Goal: Browse casually: Explore the website without a specific task or goal

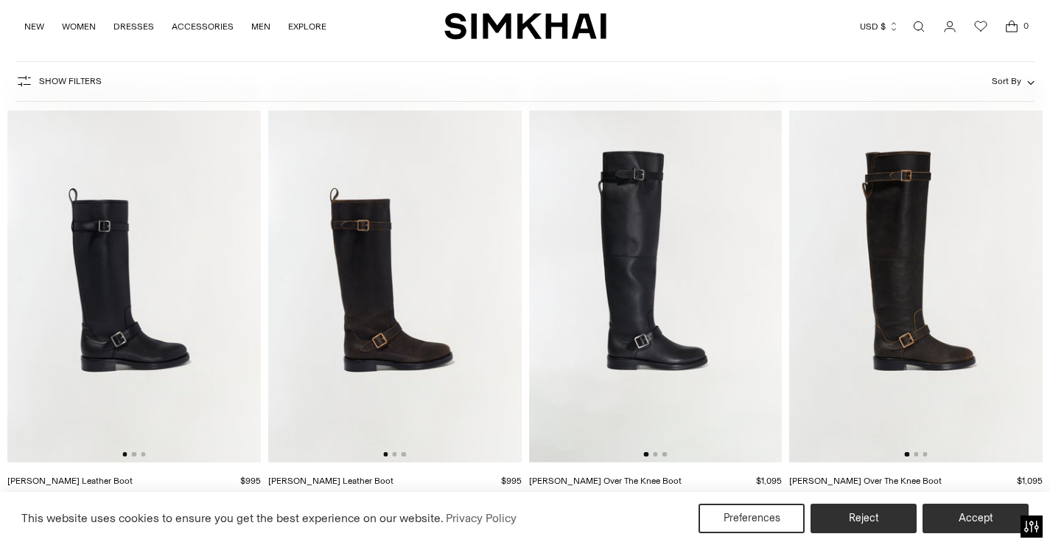
scroll to position [147, 0]
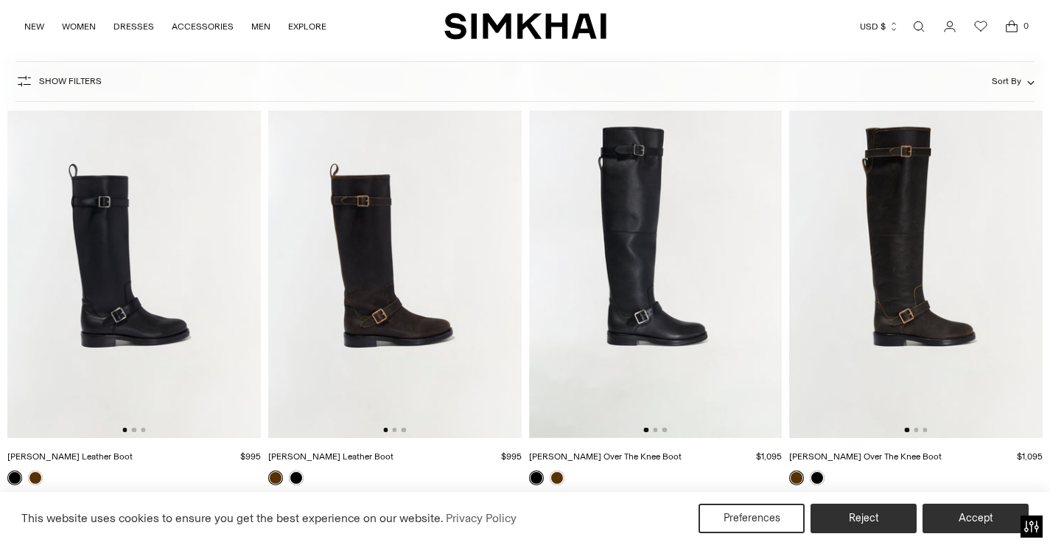
click at [673, 229] on img at bounding box center [656, 248] width 254 height 380
click at [655, 290] on img at bounding box center [656, 248] width 254 height 380
click at [924, 265] on img at bounding box center [916, 248] width 254 height 380
click at [851, 515] on button "Reject" at bounding box center [864, 518] width 113 height 31
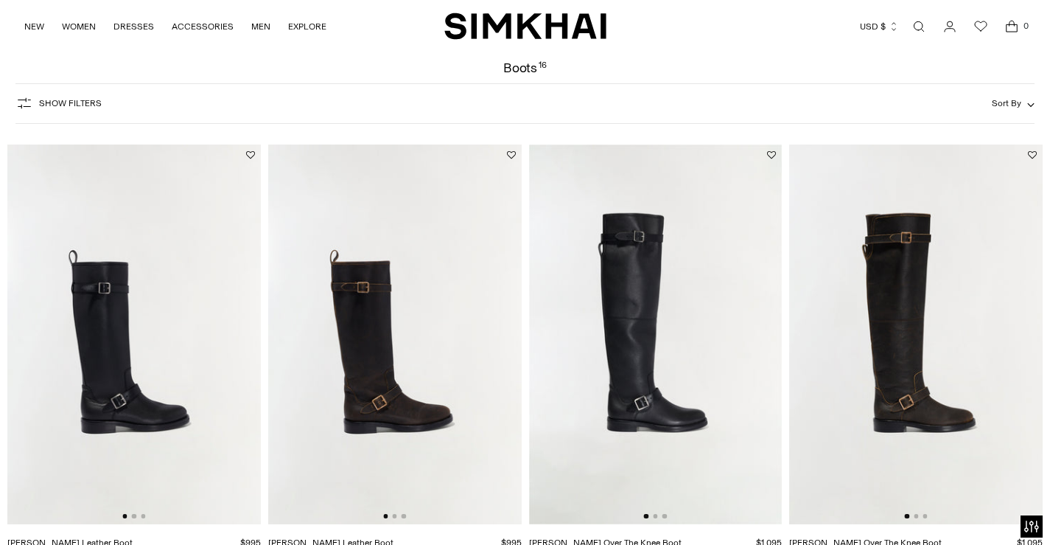
scroll to position [0, 0]
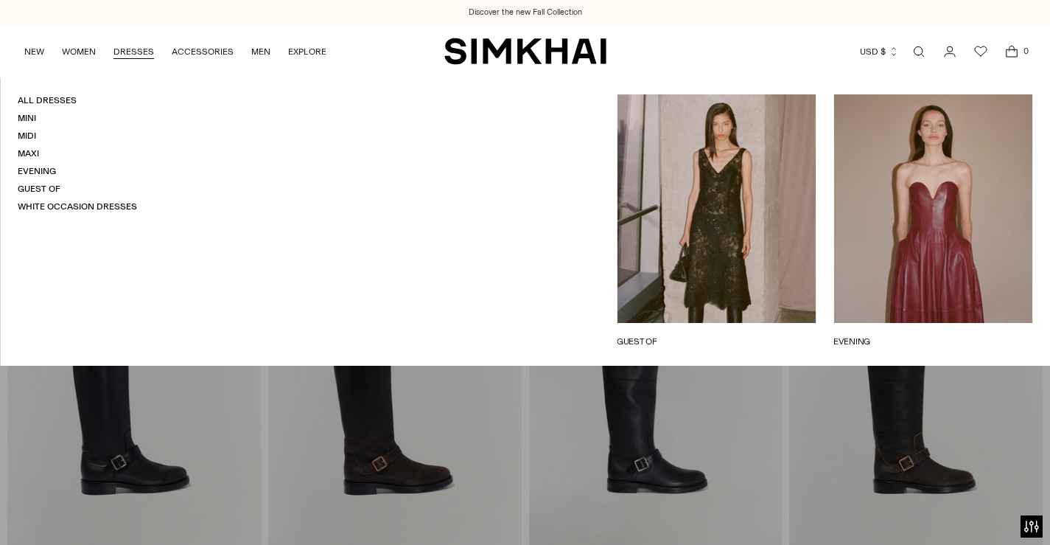
click at [714, 335] on link "GUEST OF" at bounding box center [716, 341] width 199 height 13
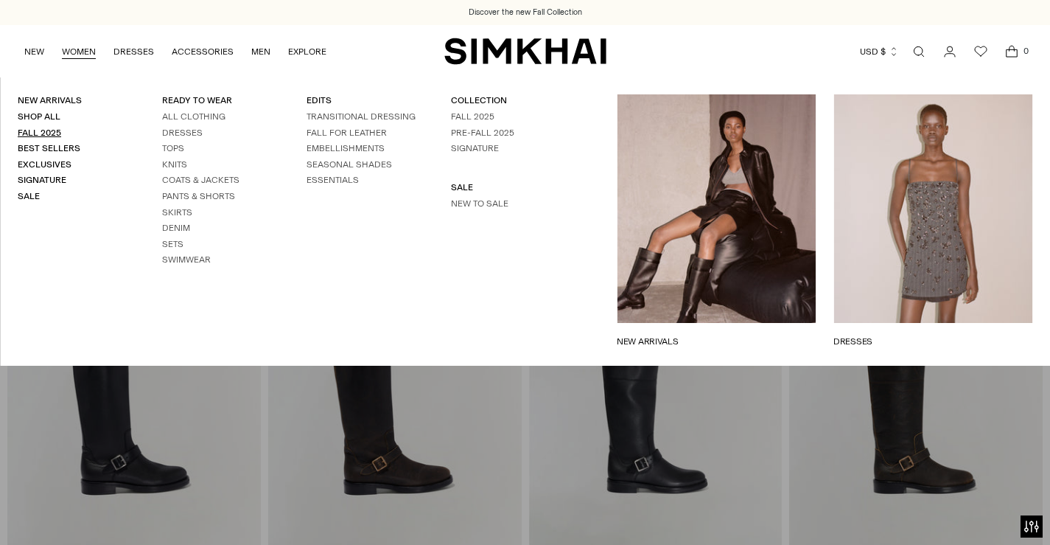
click at [39, 131] on link "Fall 2025" at bounding box center [39, 133] width 43 height 10
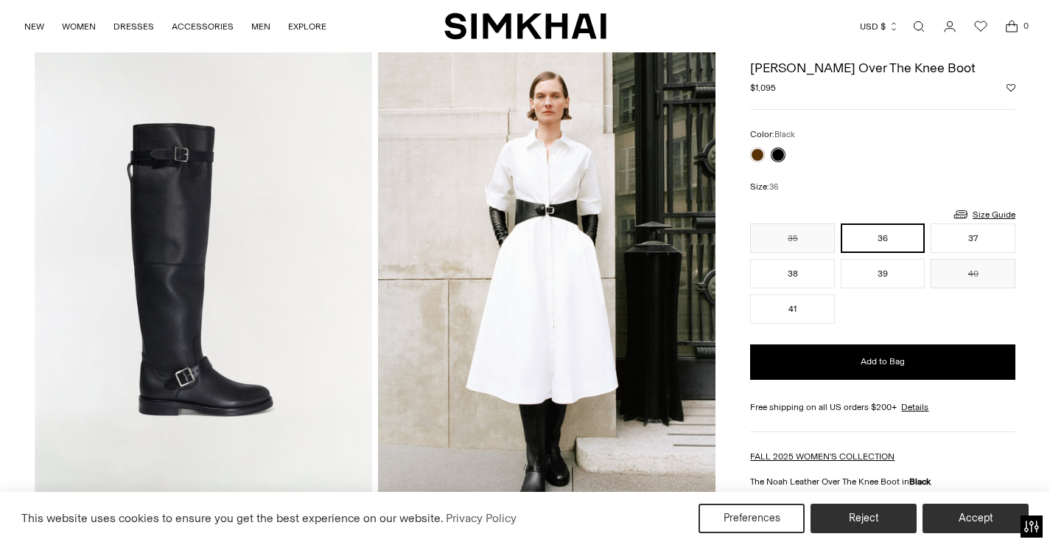
scroll to position [74, 0]
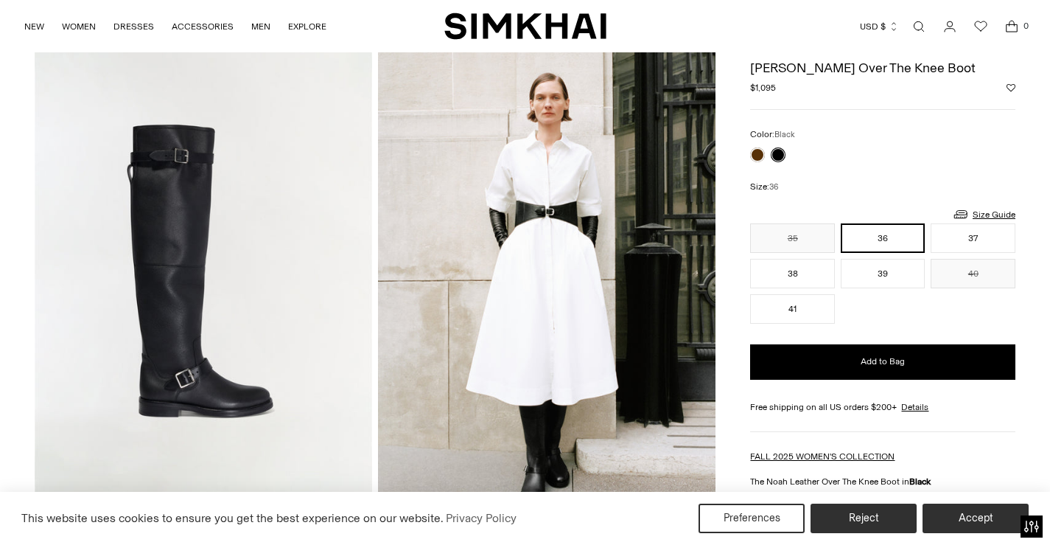
click at [545, 256] on img at bounding box center [547, 286] width 338 height 506
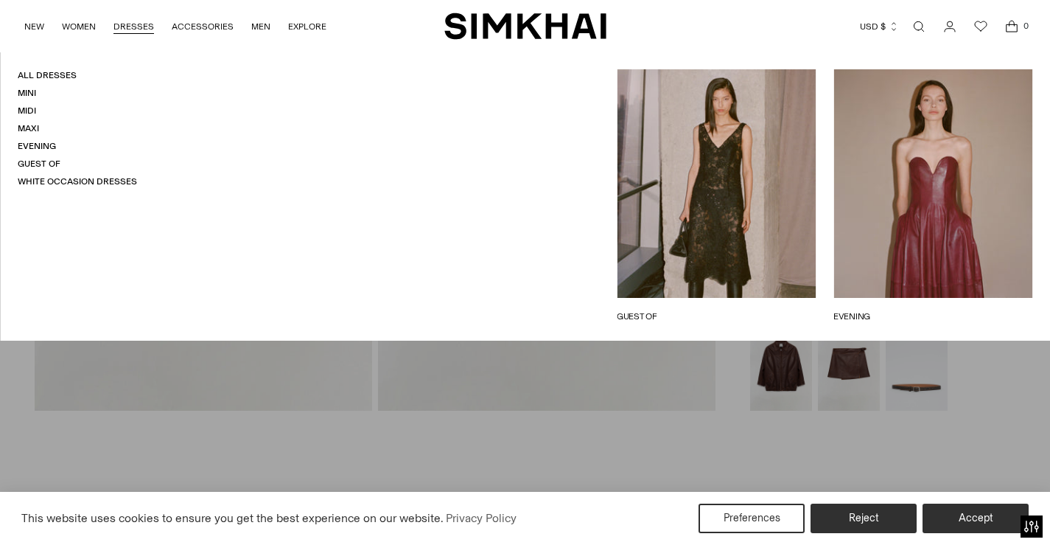
scroll to position [1327, 0]
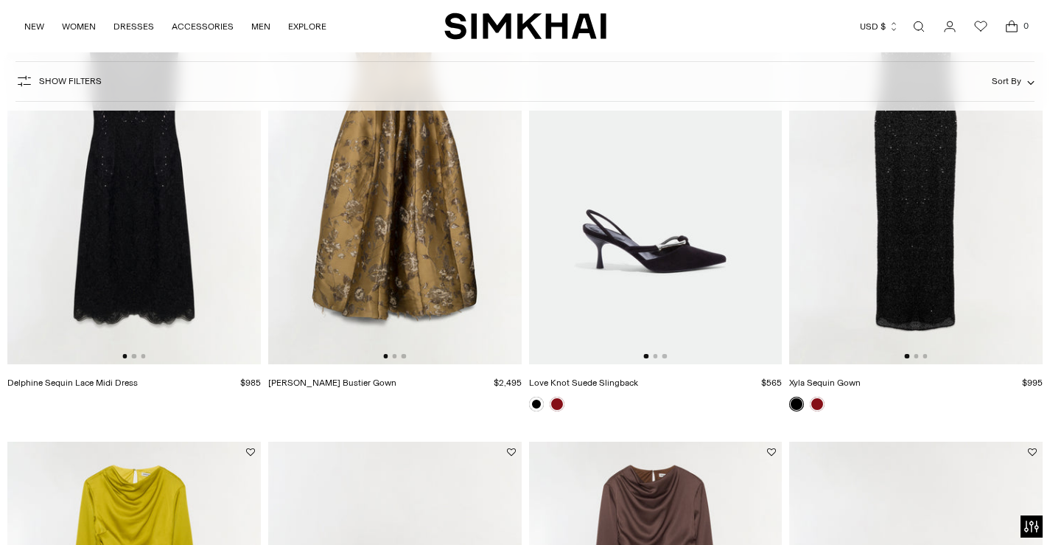
click at [375, 262] on img at bounding box center [395, 175] width 254 height 380
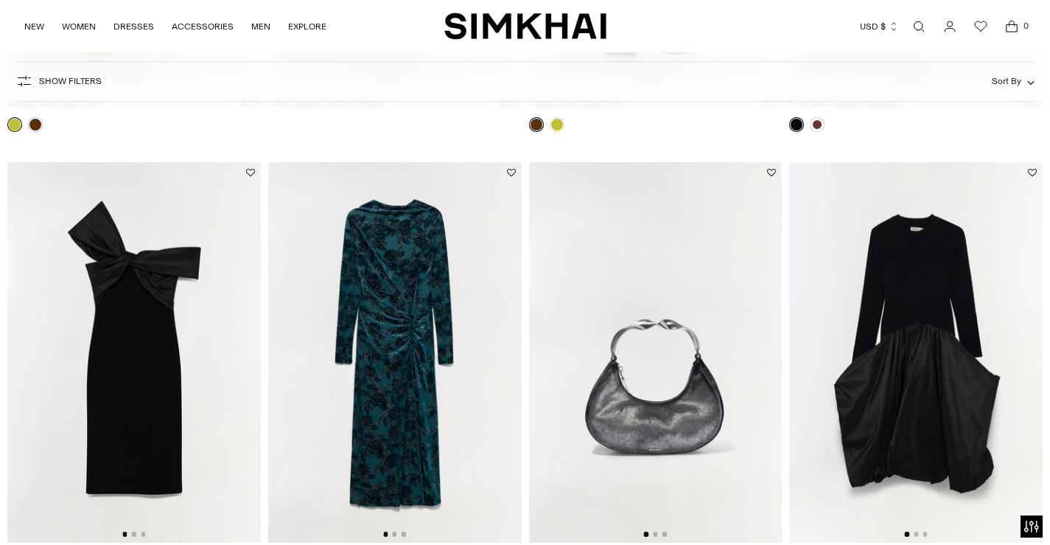
scroll to position [1917, 0]
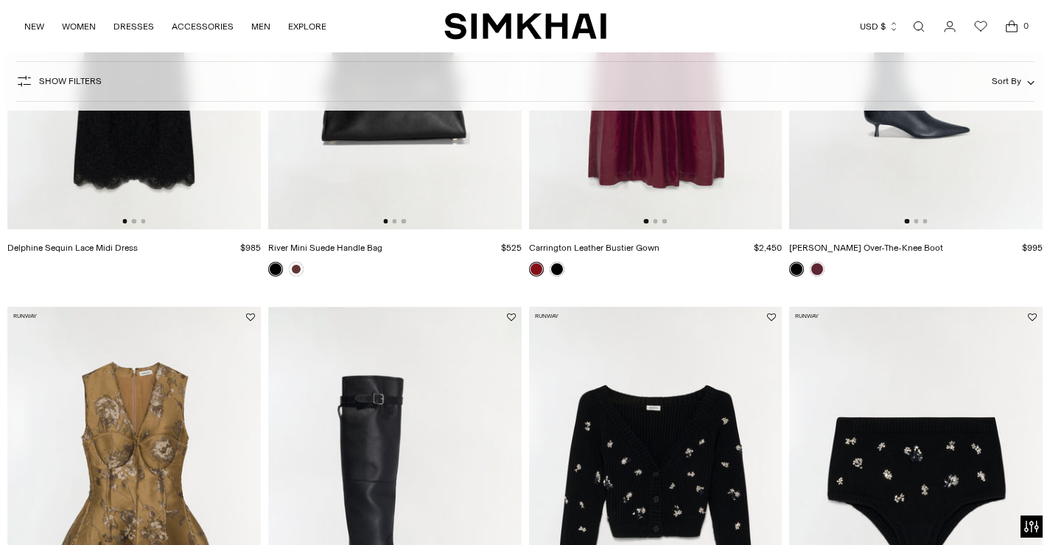
scroll to position [74, 0]
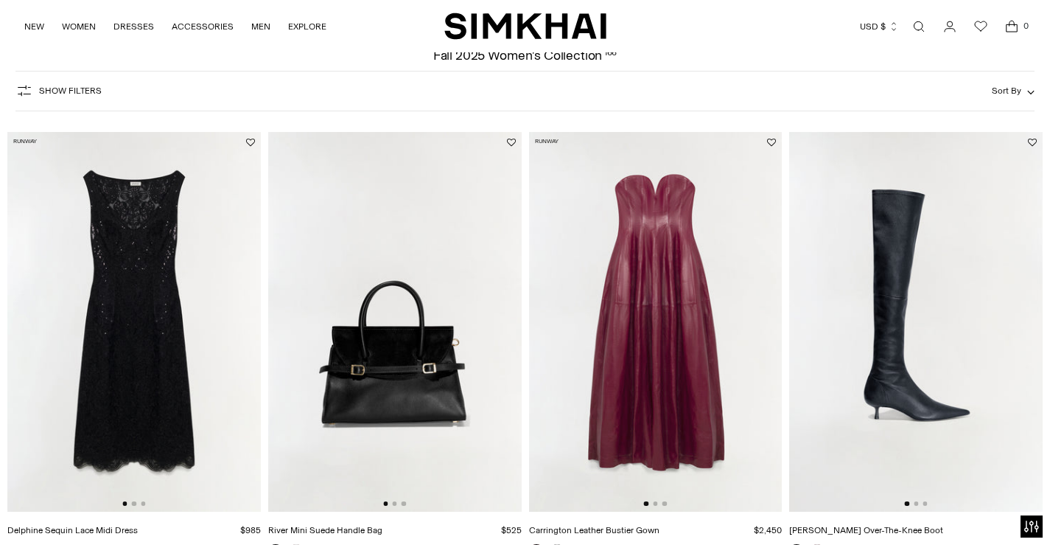
click at [147, 268] on img at bounding box center [134, 322] width 254 height 380
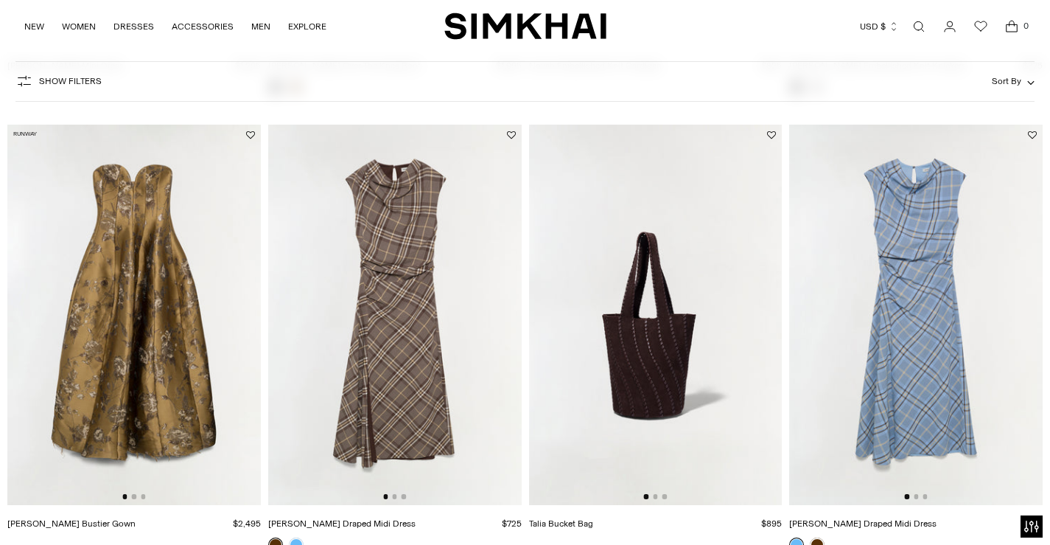
scroll to position [1032, 0]
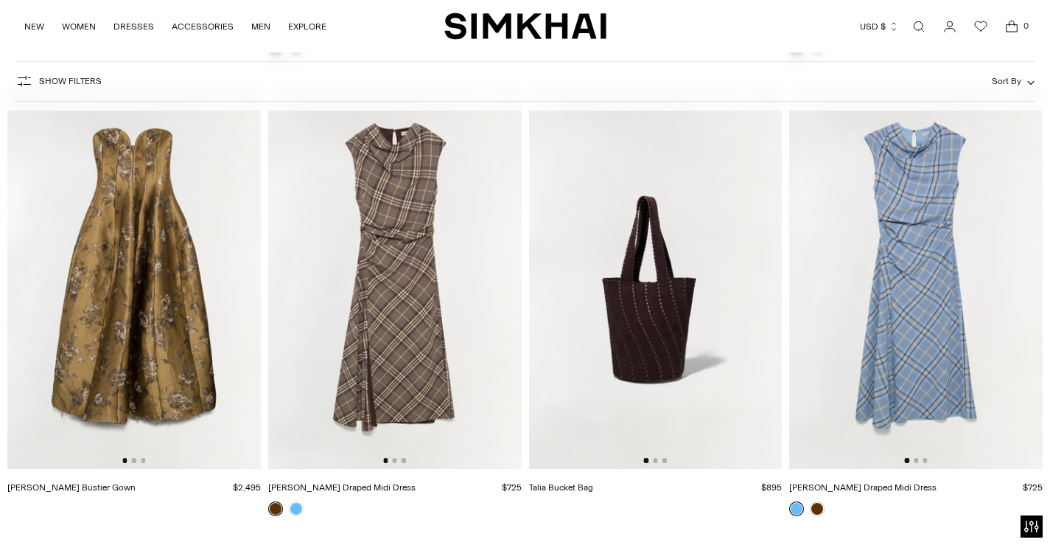
click at [396, 261] on img at bounding box center [395, 278] width 254 height 380
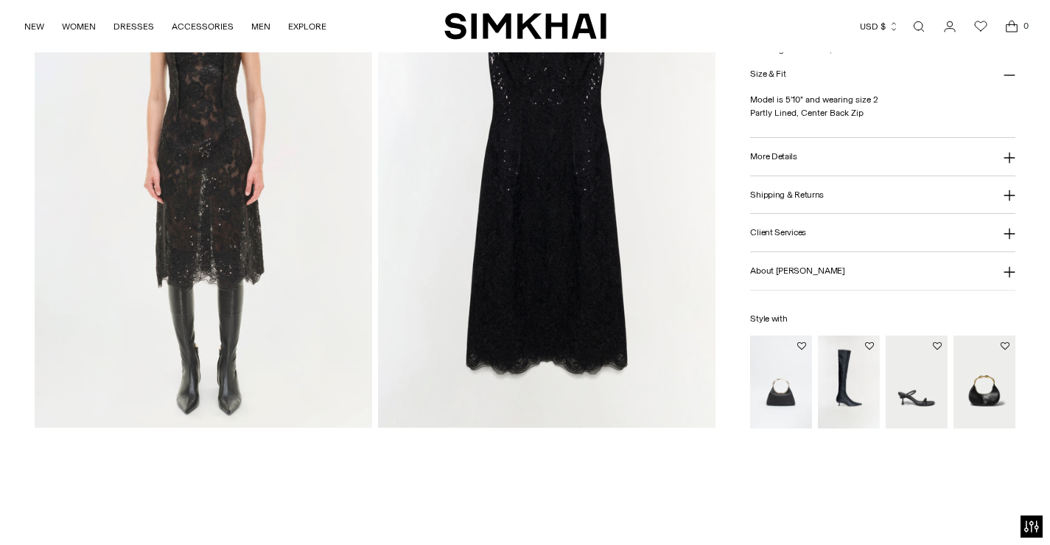
scroll to position [1401, 0]
